Goal: Find specific page/section: Find specific page/section

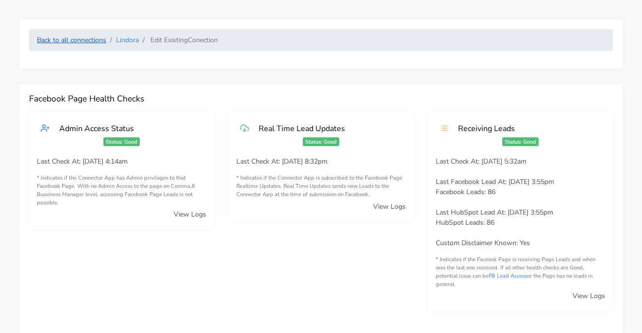
click at [78, 39] on link "Back to all connections" at bounding box center [71, 39] width 69 height 9
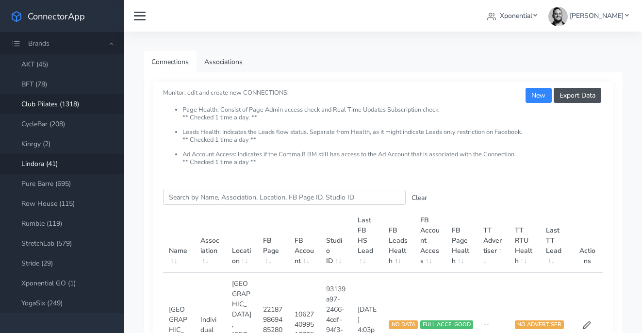
click at [43, 100] on link "Club Pilates (1318)" at bounding box center [62, 104] width 124 height 20
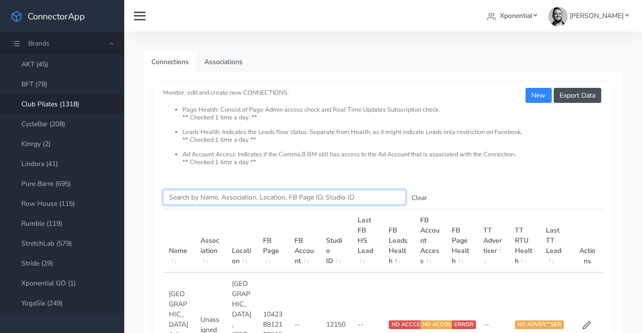
click at [184, 194] on input "Search this table" at bounding box center [284, 197] width 243 height 15
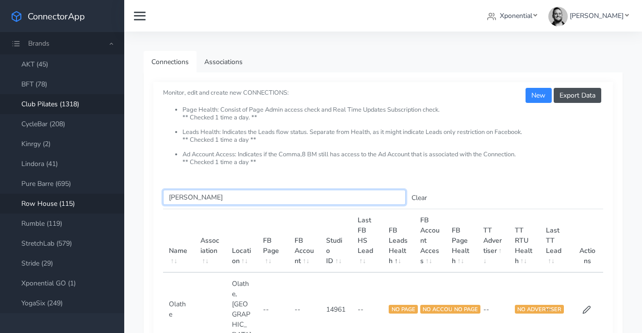
type input "[PERSON_NAME]"
drag, startPoint x: 189, startPoint y: 195, endPoint x: 166, endPoint y: 194, distance: 22.3
click at [166, 194] on input "[PERSON_NAME]" at bounding box center [284, 197] width 243 height 15
paste input "[PERSON_NAME]"
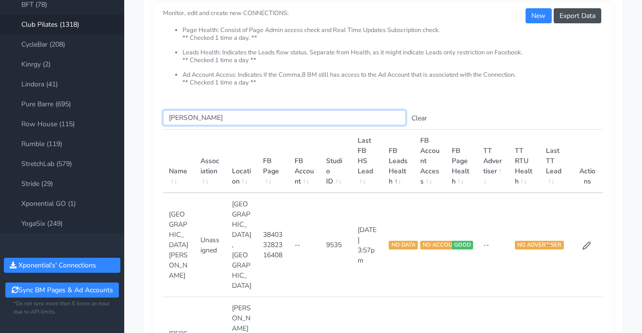
scroll to position [71, 0]
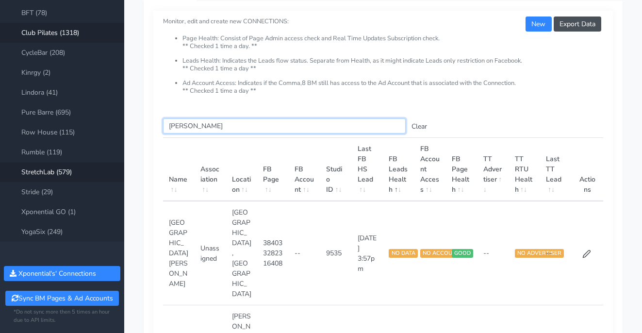
type input "[PERSON_NAME]"
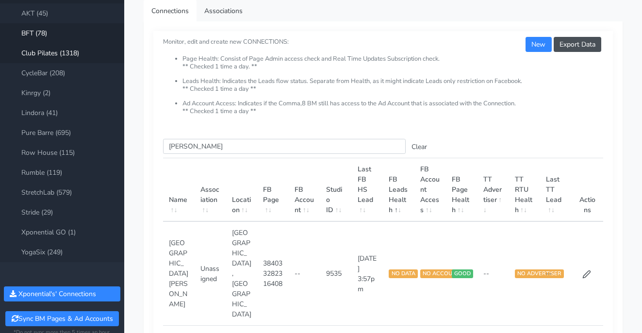
click at [38, 30] on link "BFT (78)" at bounding box center [62, 33] width 124 height 20
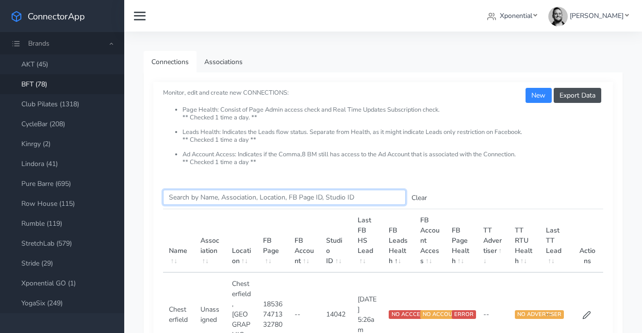
click at [194, 196] on input "Search this table" at bounding box center [284, 197] width 243 height 15
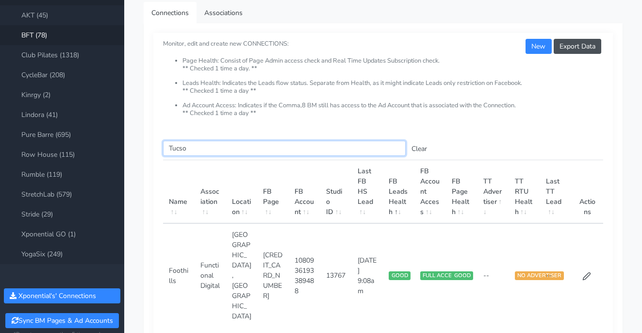
scroll to position [84, 0]
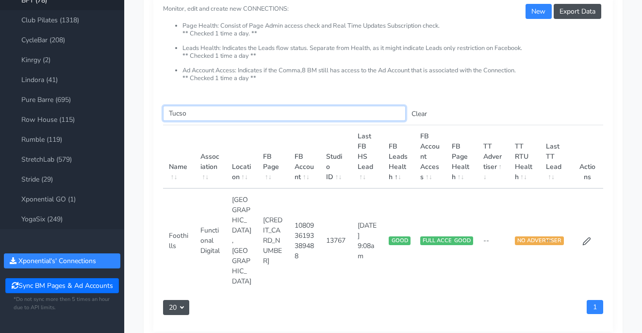
type input "Tucso"
